Goal: Task Accomplishment & Management: Use online tool/utility

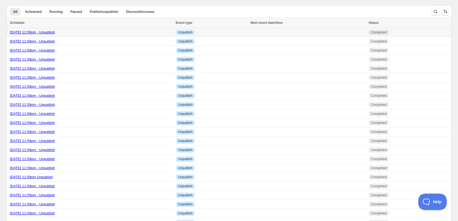
drag, startPoint x: 92, startPoint y: 31, endPoint x: 7, endPoint y: 32, distance: 85.1
click at [7, 32] on td "[DATE] 11:59pm - Unpublish" at bounding box center [91, 32] width 168 height 9
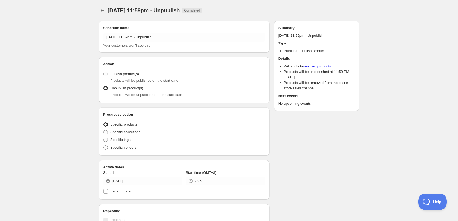
radio input "true"
checkbox input "true"
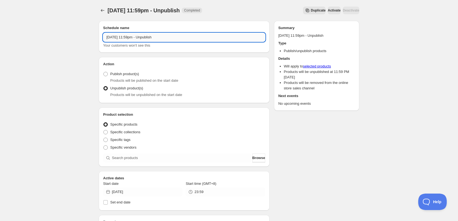
click at [167, 37] on input "[DATE] 11:59pm - Unpublish" at bounding box center [184, 37] width 162 height 9
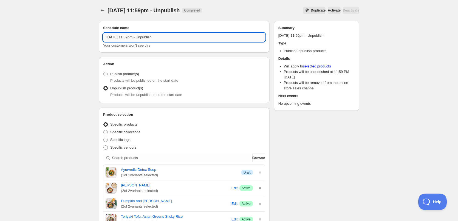
click at [186, 37] on input "[DATE] 11:59pm - Unpublish" at bounding box center [184, 37] width 162 height 9
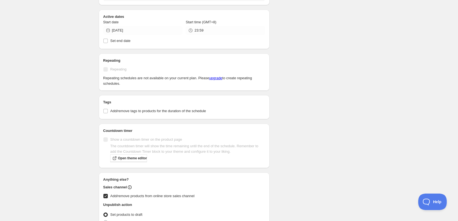
scroll to position [392, 0]
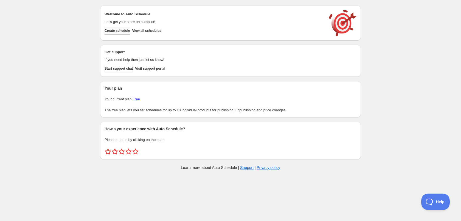
click at [122, 30] on span "Create schedule" at bounding box center [118, 31] width 26 height 4
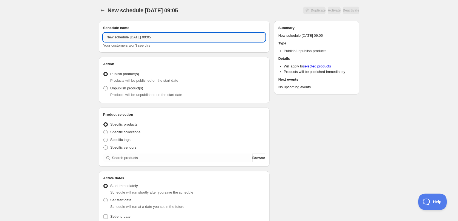
click at [125, 38] on input "New schedule Sep 28 2025 09:05" at bounding box center [184, 37] width 162 height 9
click at [121, 36] on input "New schedule Sep 28 2025 09:05" at bounding box center [184, 37] width 162 height 9
paste input "[DATE] 11:59pm - Unpublish"
click at [110, 41] on input "[DATE] 11:59pm - Unpublish" at bounding box center [184, 37] width 162 height 9
click at [115, 39] on input "[DATE] 11:59pm - Unpublish" at bounding box center [184, 37] width 162 height 9
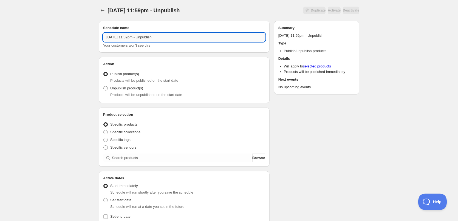
click at [119, 39] on input "[DATE] 11:59pm - Unpublish" at bounding box center [184, 37] width 162 height 9
drag, startPoint x: 114, startPoint y: 36, endPoint x: 108, endPoint y: 37, distance: 6.1
click at [108, 37] on input "[DATE] 11:59pm - Unpublish" at bounding box center [184, 37] width 162 height 9
click at [123, 37] on input "Sunday 27th September 11:59pm - Unpublish" at bounding box center [184, 37] width 162 height 9
type input "Sunday 28th September 11:59pm - Unpublish"
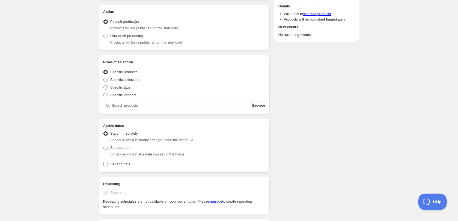
scroll to position [55, 0]
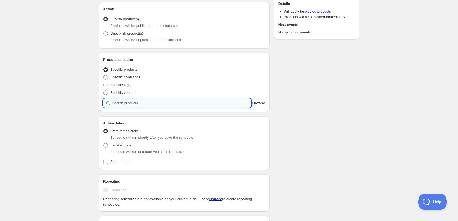
click at [135, 105] on input "search" at bounding box center [181, 103] width 139 height 9
paste input "Salisbury Steak meatballs"
type input "Salisbury Steak meatballs"
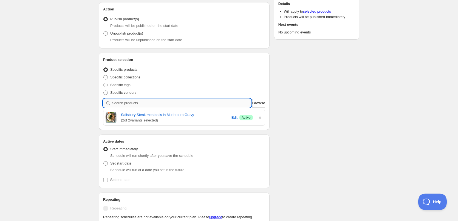
click at [148, 105] on input "search" at bounding box center [181, 103] width 139 height 9
paste input "Butter Chicken"
type input "Butter Chicken"
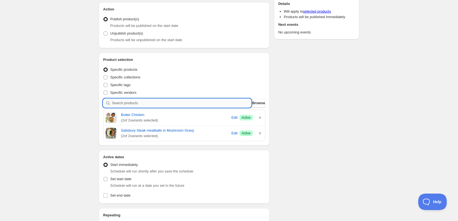
click at [151, 105] on input "search" at bounding box center [181, 103] width 139 height 9
paste input "Wholesome Chicken Parmy"
type input "Wholesome Chicken Parmy"
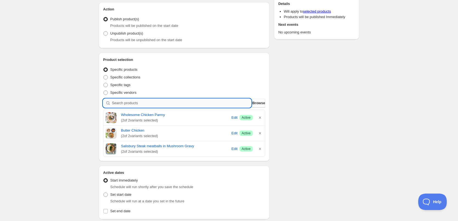
click at [132, 103] on input "search" at bounding box center [181, 103] width 139 height 9
paste input "North Indian Beef [PERSON_NAME]"
type input "North Indian Beef [PERSON_NAME]"
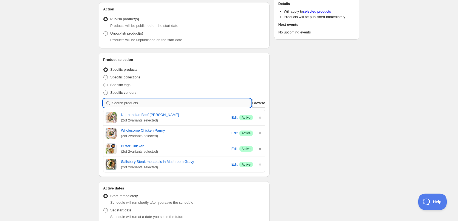
click at [154, 105] on input "search" at bounding box center [181, 103] width 139 height 9
paste input "Fresh Meditteranean Herbed Pasta"
type input "Fresh Meditteranean Herbed Pasta"
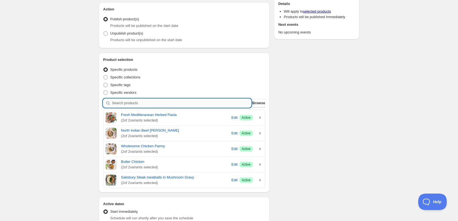
click at [145, 99] on input "search" at bounding box center [181, 103] width 139 height 9
paste input "eriyaki Tofu, Asian Green"
type input "eriyaki Tofu, Asian Green"
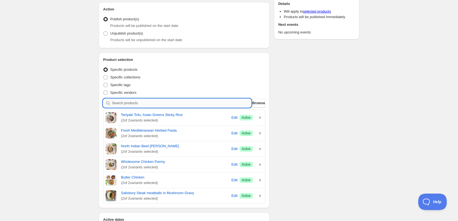
click at [179, 103] on input "search" at bounding box center [181, 103] width 139 height 9
paste input "Pumpkin and Sage"
type input "Pumpkin and Sage"
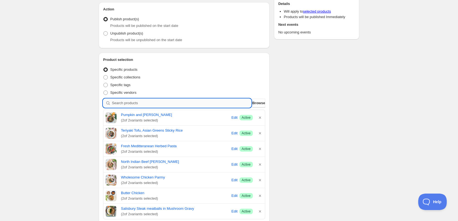
click at [147, 107] on input "search" at bounding box center [181, 103] width 139 height 9
paste input "[PERSON_NAME]"
type input "[PERSON_NAME]"
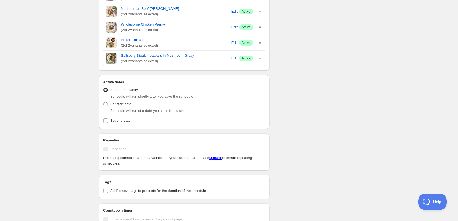
scroll to position [90, 0]
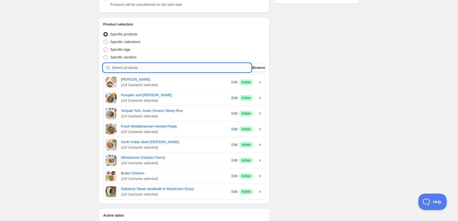
click at [198, 68] on input "search" at bounding box center [181, 67] width 139 height 9
paste input "Cream Of Vegetable Soup"
type input "Cream Of Vegetable Soup"
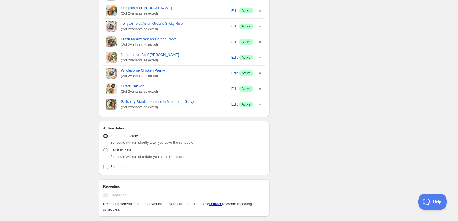
scroll to position [55, 0]
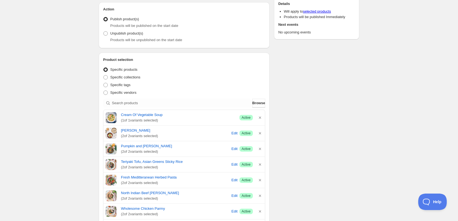
click at [139, 39] on span "Products will be unpublished on the start date" at bounding box center [146, 40] width 72 height 4
click at [131, 34] on span "Unpublish product(s)" at bounding box center [126, 33] width 33 height 4
click at [104, 32] on input "Unpublish product(s)" at bounding box center [103, 31] width 0 height 0
radio input "true"
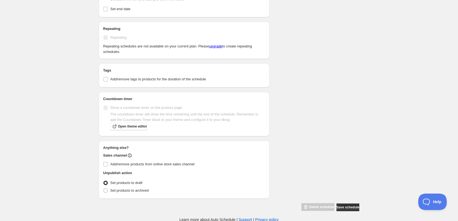
scroll to position [352, 0]
click at [180, 162] on span "Add/remove products from online store sales channel" at bounding box center [152, 163] width 84 height 4
click at [108, 162] on input "Add/remove products from online store sales channel" at bounding box center [105, 163] width 4 height 4
checkbox input "true"
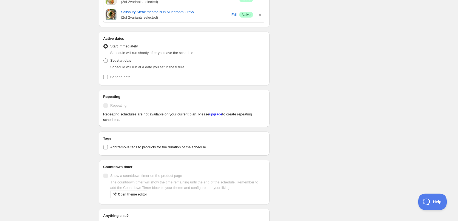
scroll to position [302, 0]
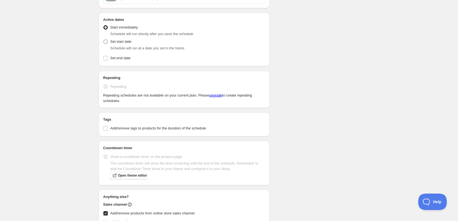
click at [123, 43] on span "Set start date" at bounding box center [120, 42] width 21 height 4
click at [104, 40] on input "Set start date" at bounding box center [103, 40] width 0 height 0
radio input "true"
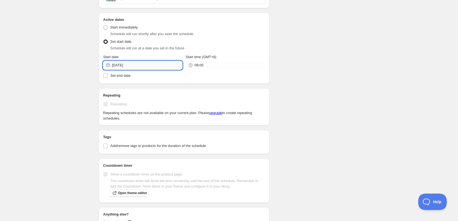
click at [142, 64] on input "2025-09-28" at bounding box center [147, 65] width 71 height 9
click at [242, 20] on h2 "Active dates" at bounding box center [184, 19] width 162 height 5
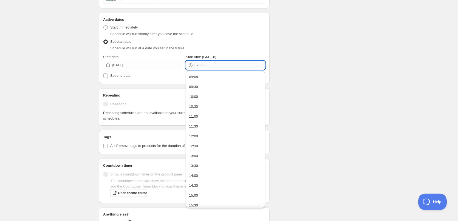
click at [200, 67] on input "09:05" at bounding box center [230, 65] width 71 height 9
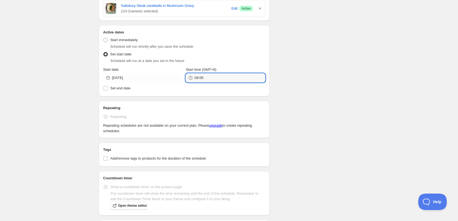
scroll to position [287, 0]
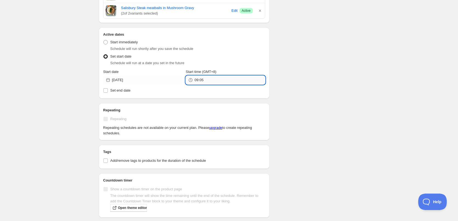
click at [214, 79] on input "09:05" at bounding box center [230, 80] width 71 height 9
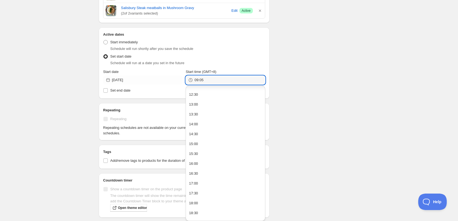
scroll to position [163, 0]
click at [231, 214] on button "23:30" at bounding box center [225, 215] width 76 height 9
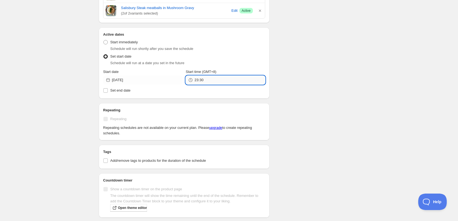
click at [206, 80] on input "23:30" at bounding box center [230, 80] width 71 height 9
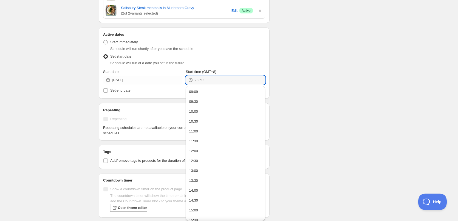
type input "23:59"
click at [304, 85] on div "Schedule name Sunday 28th September 11:59pm - Unpublish Your customers won't se…" at bounding box center [226, 11] width 265 height 564
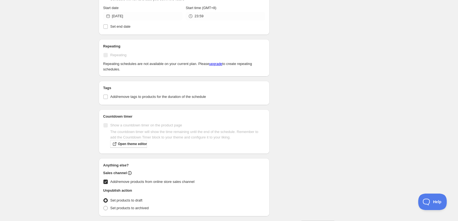
scroll to position [369, 0]
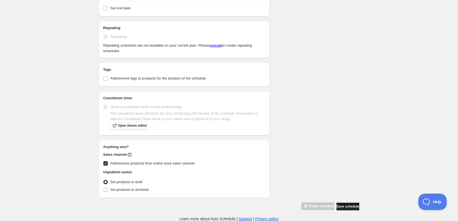
click at [349, 208] on span "Save schedule" at bounding box center [348, 206] width 23 height 4
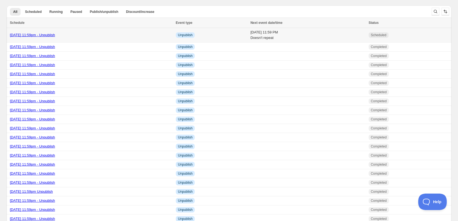
click at [55, 37] on link "Sunday 28th September 11:59pm - Unpublish" at bounding box center [32, 35] width 45 height 4
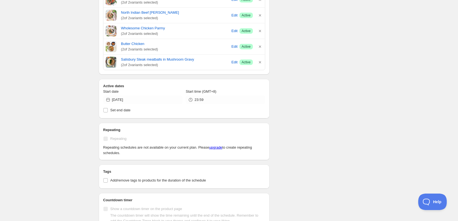
scroll to position [200, 0]
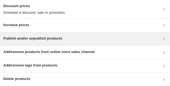
click at [28, 17] on div "Publish and/or unpublish products" at bounding box center [32, 39] width 59 height 7
